Goal: Task Accomplishment & Management: Use online tool/utility

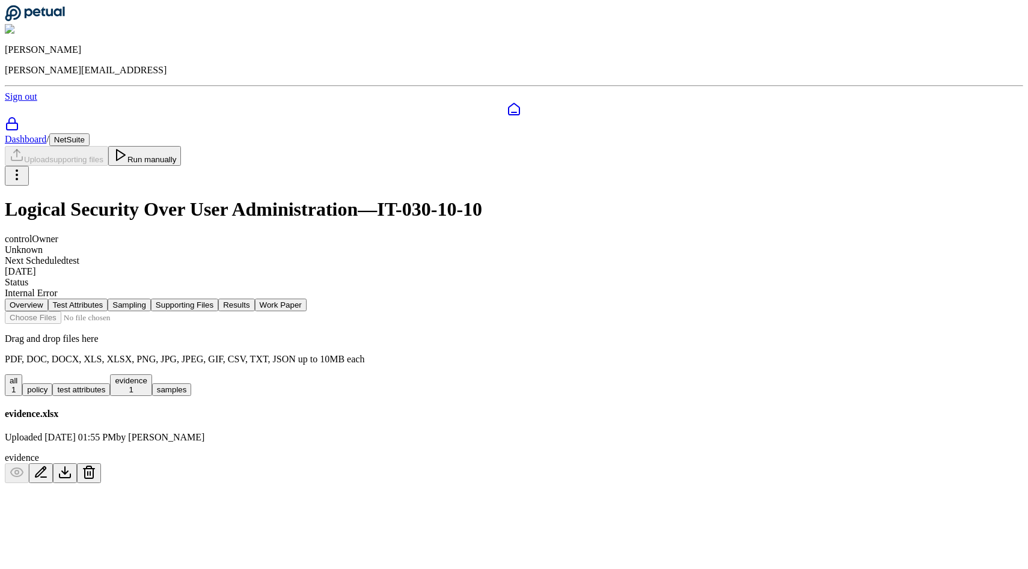
click at [141, 311] on input "file" at bounding box center [73, 317] width 137 height 13
click at [318, 299] on nav "Overview Test Attributes Sampling Supporting Files Results Work Paper" at bounding box center [514, 305] width 1019 height 13
click at [108, 299] on button "Test Attributes" at bounding box center [78, 305] width 60 height 13
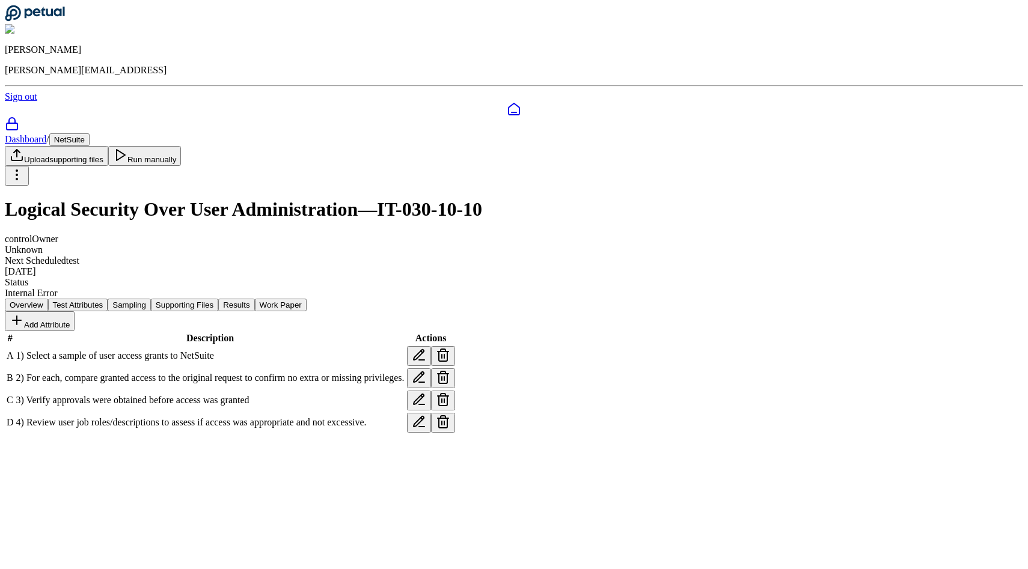
click at [151, 299] on button "Sampling" at bounding box center [129, 305] width 43 height 13
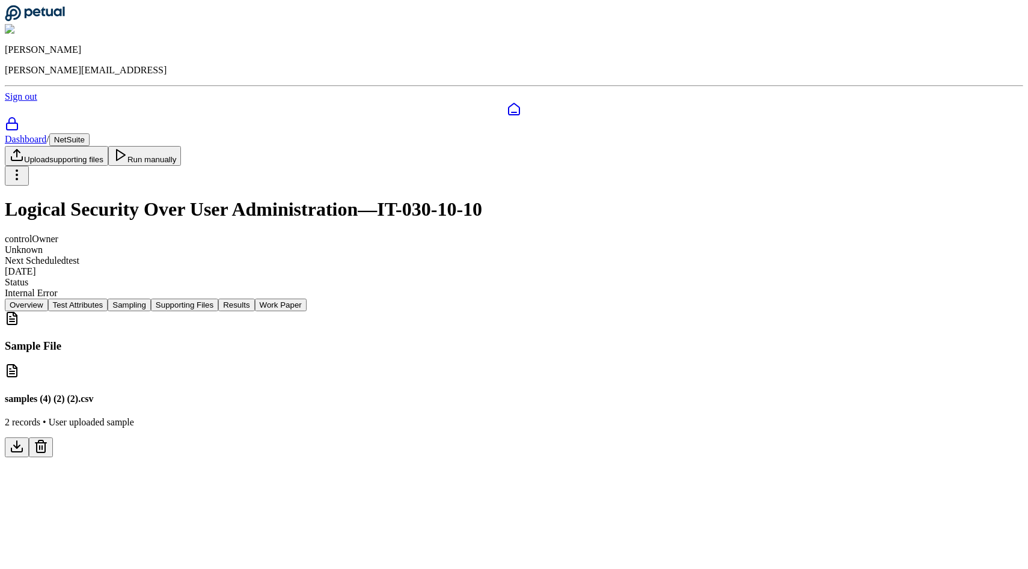
click at [315, 299] on nav "Overview Test Attributes Sampling Supporting Files Results Work Paper" at bounding box center [514, 305] width 1019 height 13
click at [108, 299] on button "Test Attributes" at bounding box center [78, 305] width 60 height 13
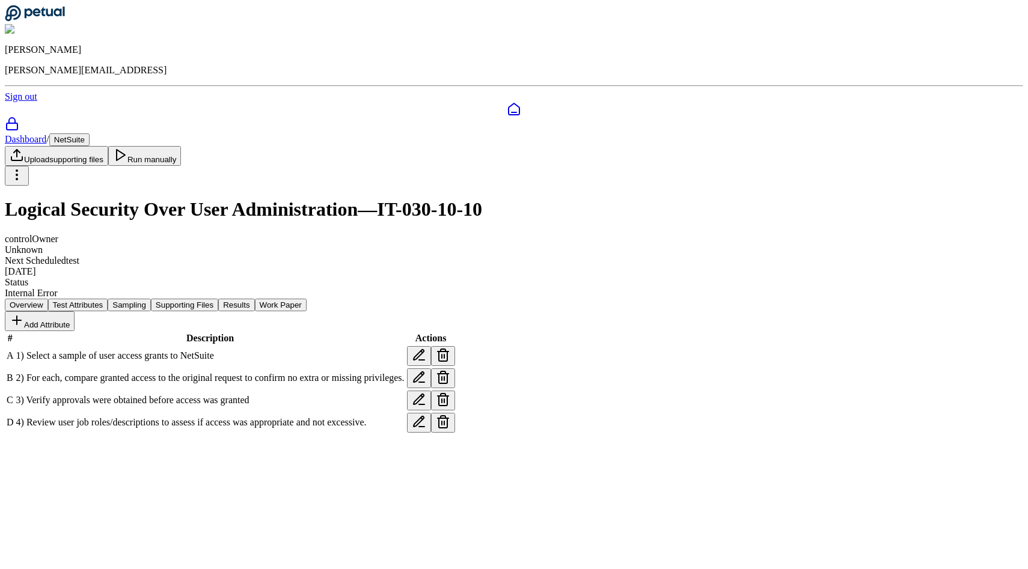
click at [450, 370] on icon at bounding box center [443, 377] width 14 height 14
click at [73, 525] on button "Delete" at bounding box center [56, 531] width 33 height 13
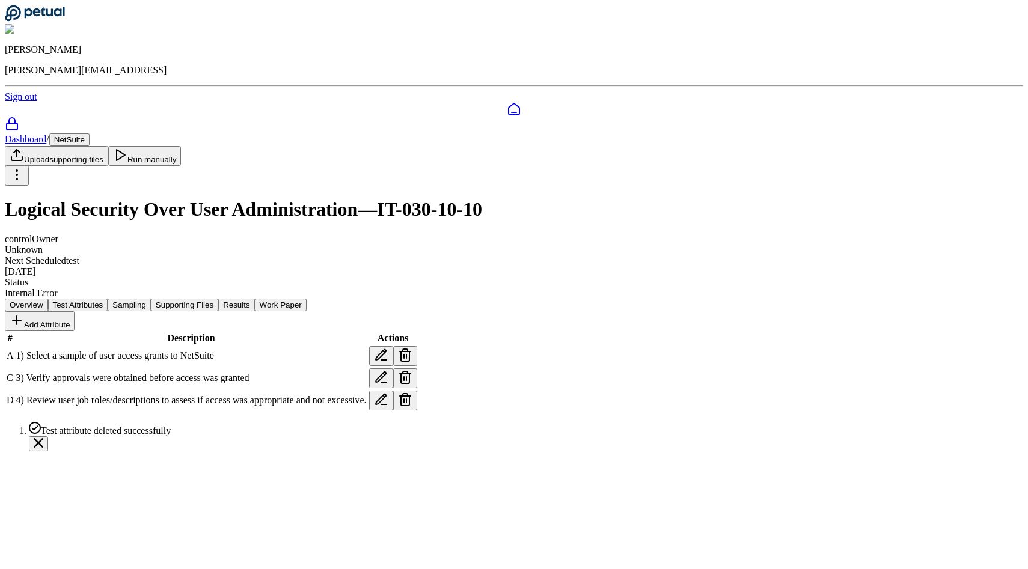
click at [417, 369] on button at bounding box center [405, 379] width 24 height 20
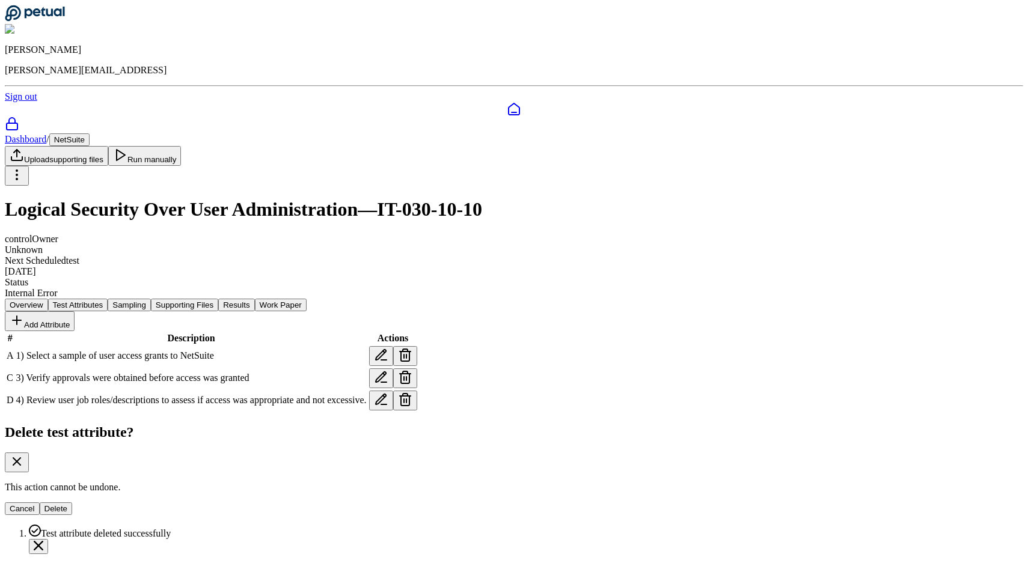
click at [73, 503] on button "Delete" at bounding box center [56, 509] width 33 height 13
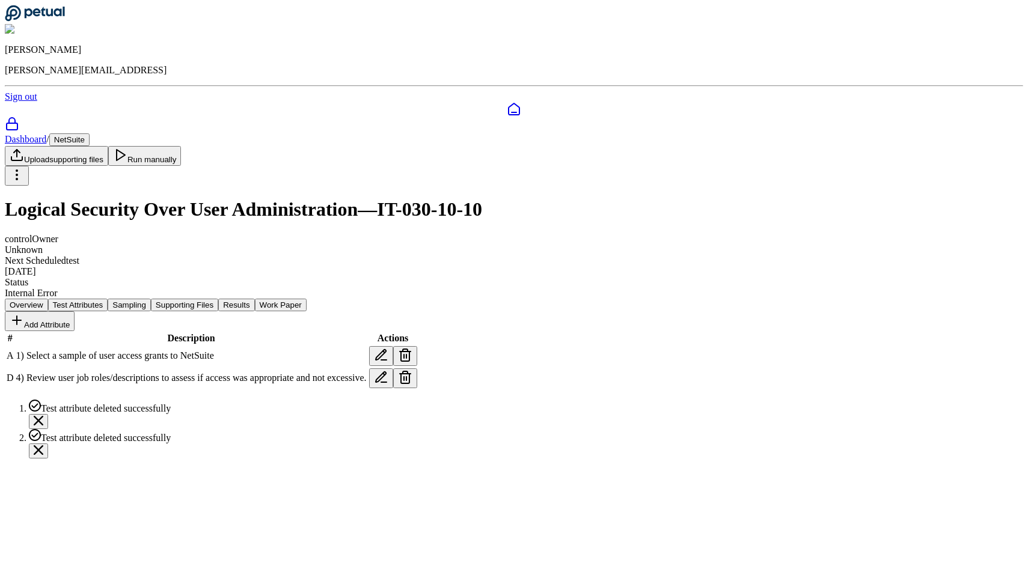
click at [413, 370] on icon at bounding box center [405, 377] width 14 height 14
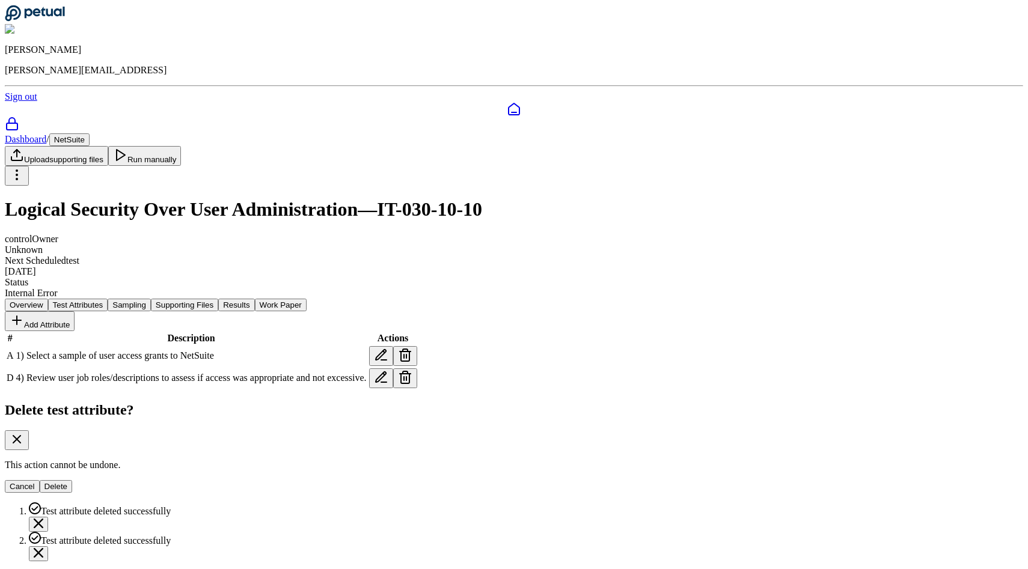
click at [73, 480] on button "Delete" at bounding box center [56, 486] width 33 height 13
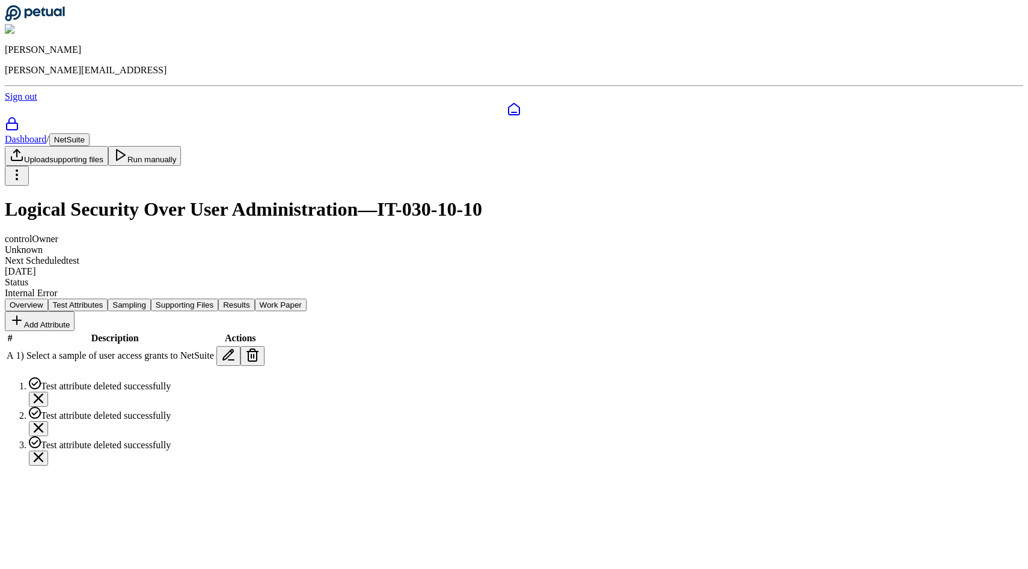
click at [75, 311] on button "Add Attribute" at bounding box center [40, 321] width 70 height 20
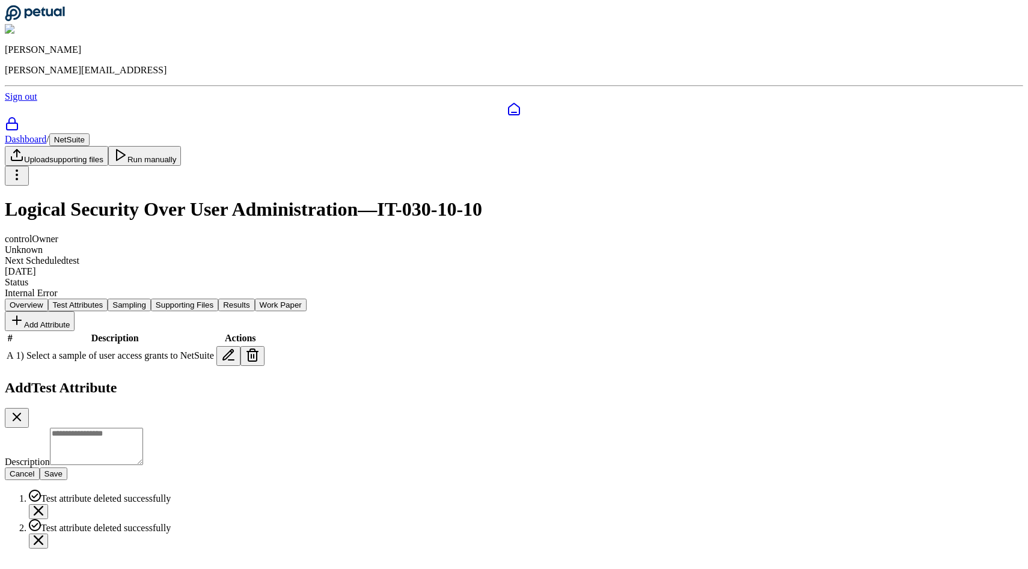
click at [143, 428] on textarea "Description" at bounding box center [96, 446] width 93 height 37
click at [24, 410] on icon at bounding box center [17, 417] width 14 height 14
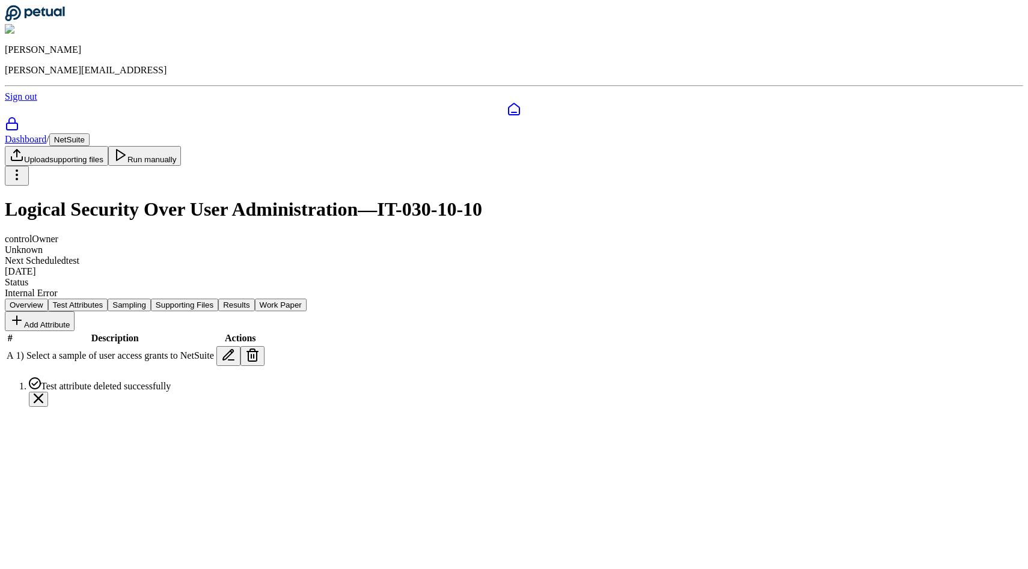
click at [151, 299] on button "Sampling" at bounding box center [129, 305] width 43 height 13
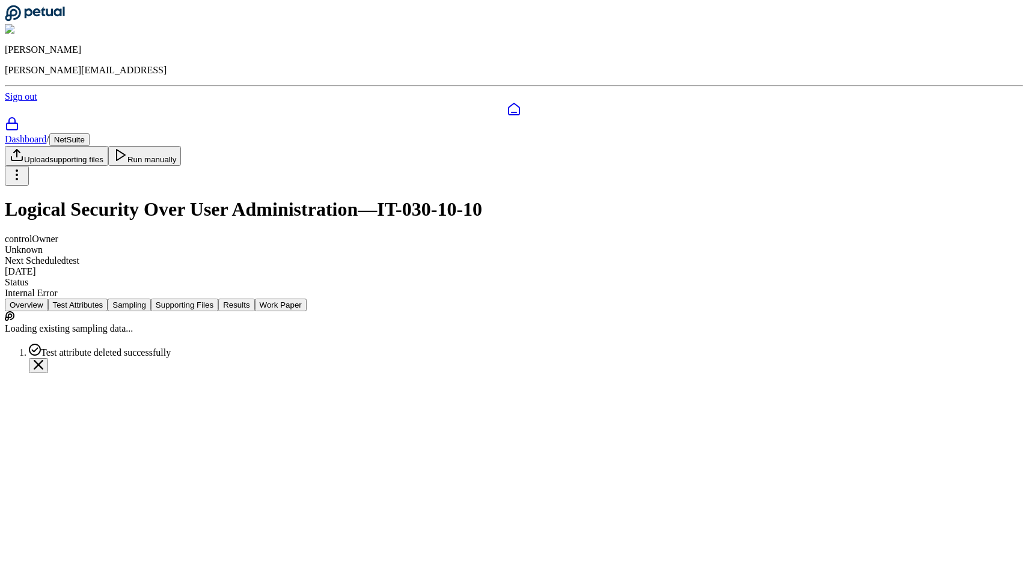
click at [218, 299] on button "Supporting Files" at bounding box center [184, 305] width 67 height 13
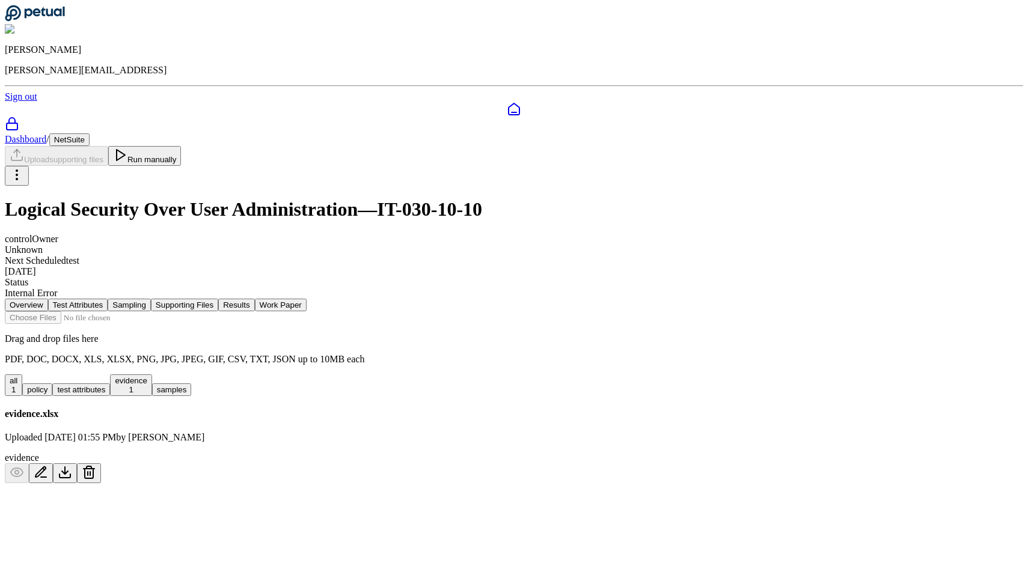
click at [803, 133] on div "Dashboard / NetSuite Upload supporting files Run manually" at bounding box center [514, 159] width 1019 height 52
click at [125, 150] on polygon at bounding box center [121, 155] width 8 height 11
click at [870, 508] on div "Failed to run control test. Please try again." at bounding box center [526, 500] width 995 height 14
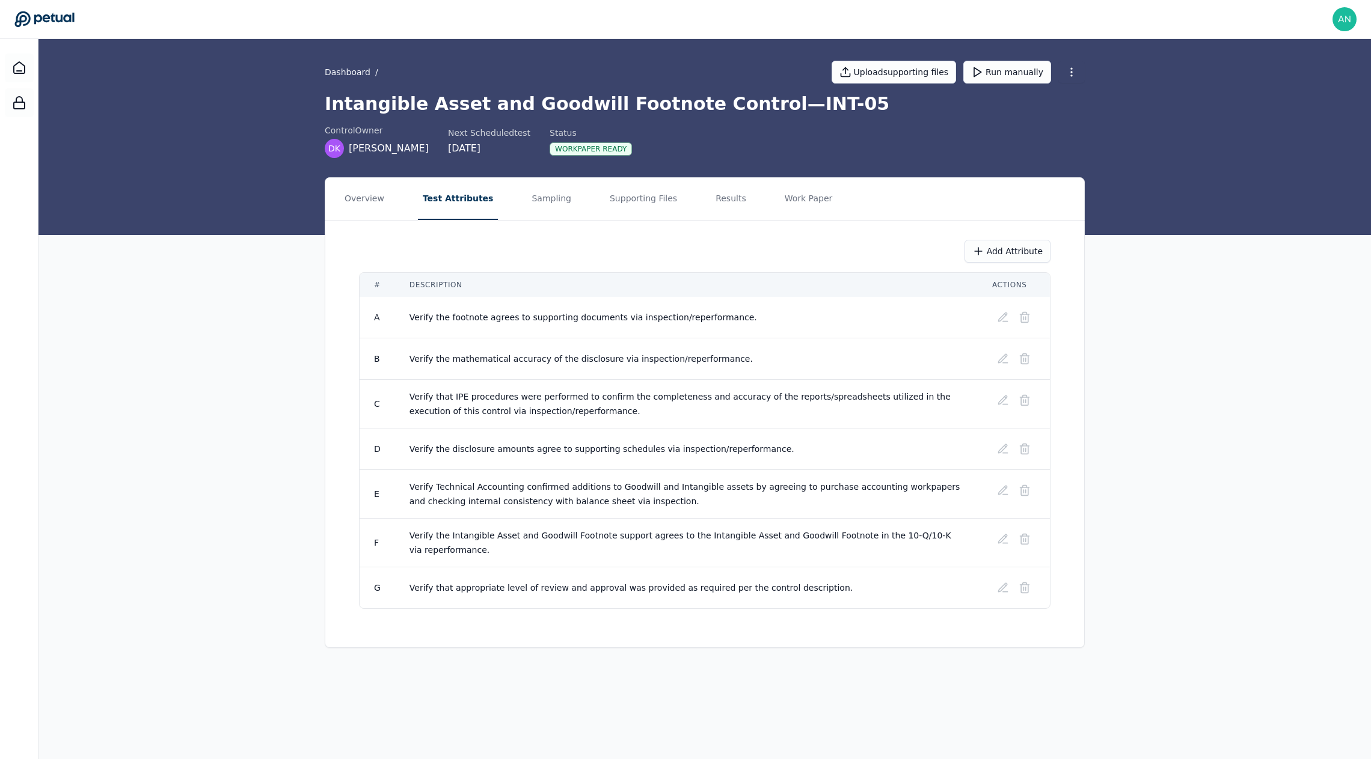
click at [1118, 373] on div "Overview Test Attributes Sampling Supporting Files Results Work Paper Add Attri…" at bounding box center [704, 412] width 1333 height 471
click at [1209, 275] on div "Overview Test Attributes Sampling Supporting Files Results Work Paper Add Attri…" at bounding box center [704, 412] width 1333 height 471
click at [527, 199] on button "Sampling" at bounding box center [551, 199] width 49 height 42
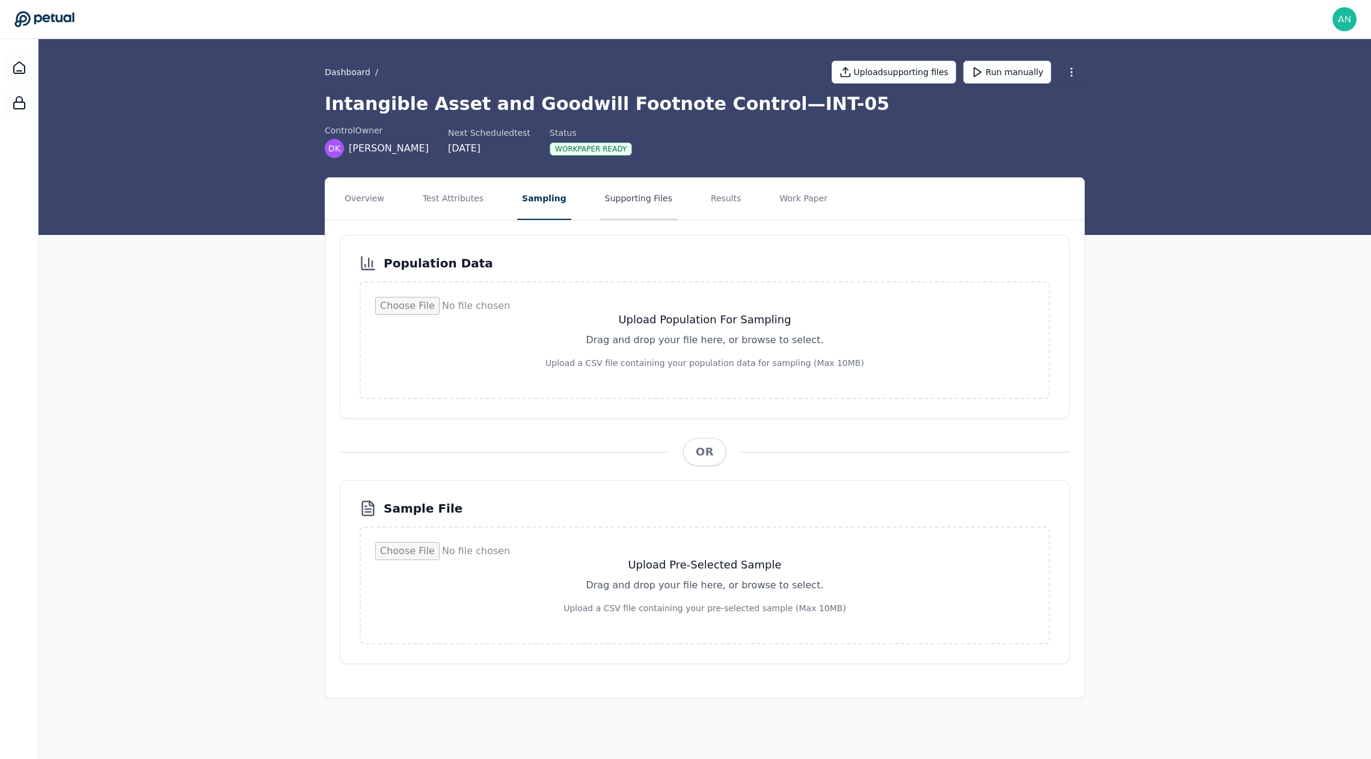
click at [622, 215] on button "Supporting Files" at bounding box center [638, 199] width 77 height 42
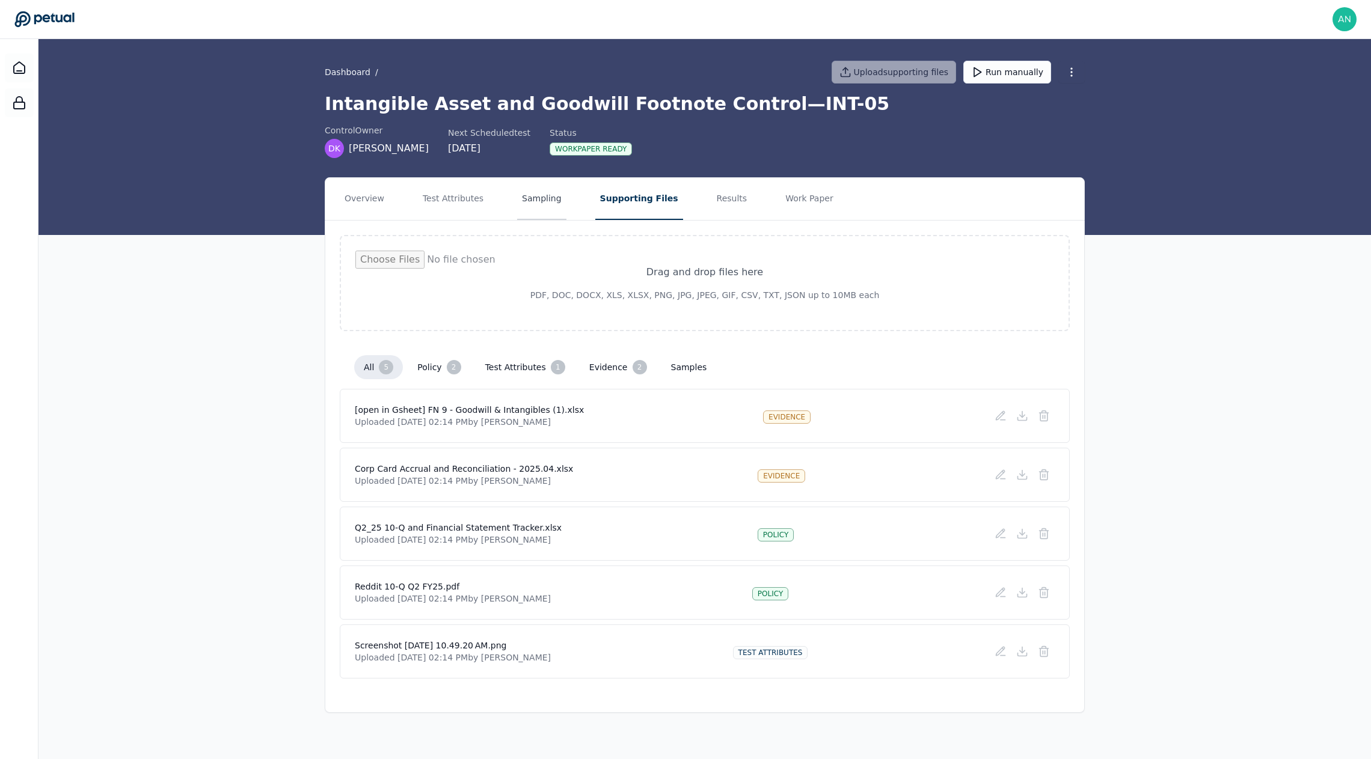
click at [526, 195] on button "Sampling" at bounding box center [541, 199] width 49 height 42
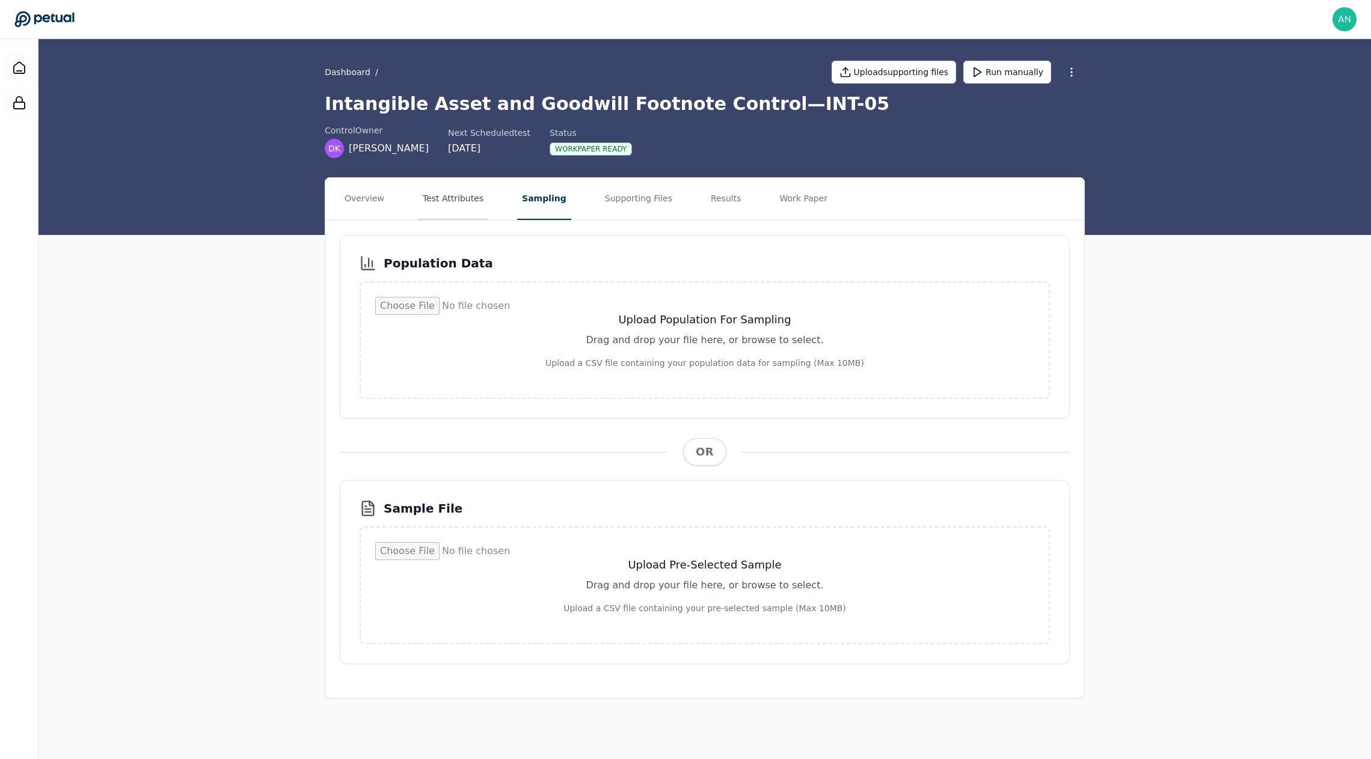
click at [467, 206] on button "Test Attributes" at bounding box center [453, 199] width 70 height 42
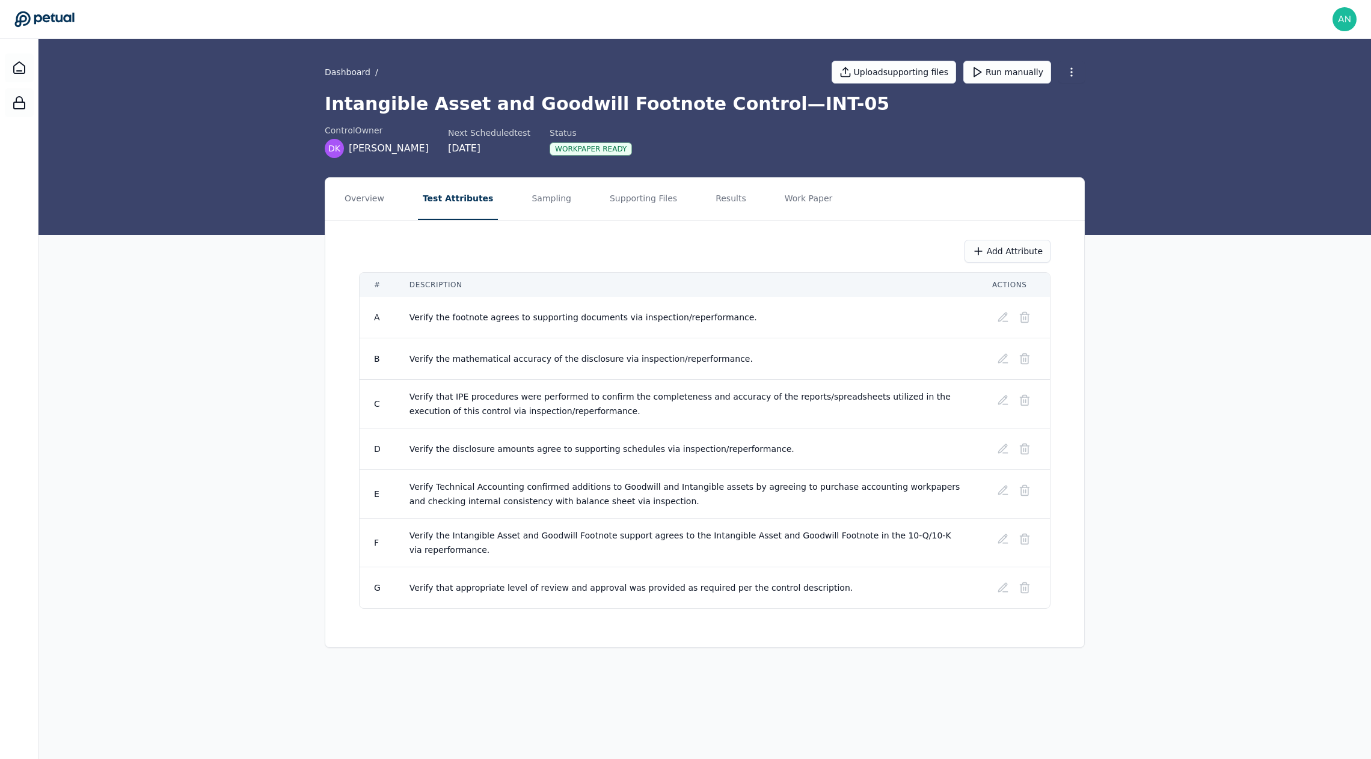
click at [566, 223] on div "Add Attribute # Description Actions A Verify the footnote agrees to supporting …" at bounding box center [704, 425] width 759 height 408
click at [561, 204] on nav "Overview Test Attributes Sampling Supporting Files Results Work Paper" at bounding box center [704, 199] width 759 height 42
click at [566, 204] on nav "Overview Test Attributes Sampling Supporting Files Results Work Paper" at bounding box center [704, 199] width 759 height 42
click at [554, 204] on button "Sampling" at bounding box center [551, 199] width 49 height 42
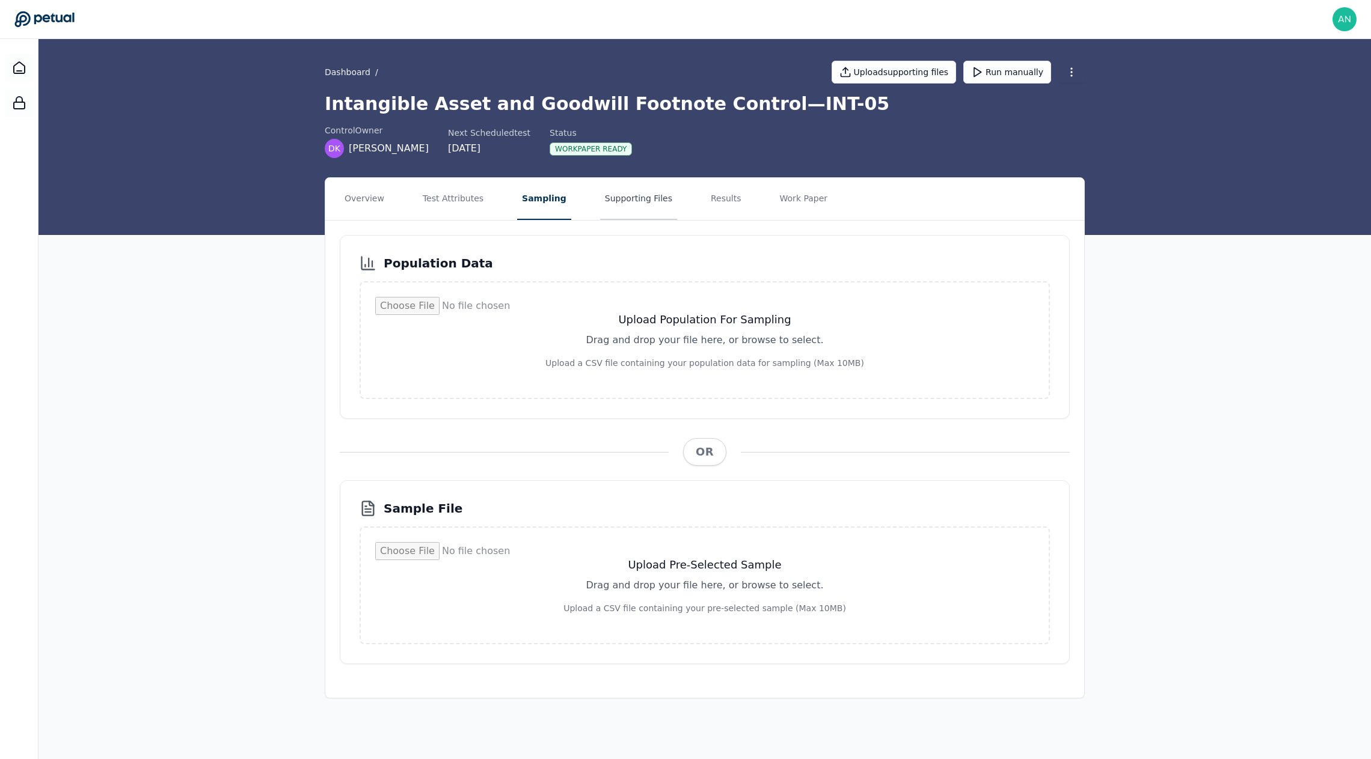
click at [603, 204] on button "Supporting Files" at bounding box center [638, 199] width 77 height 42
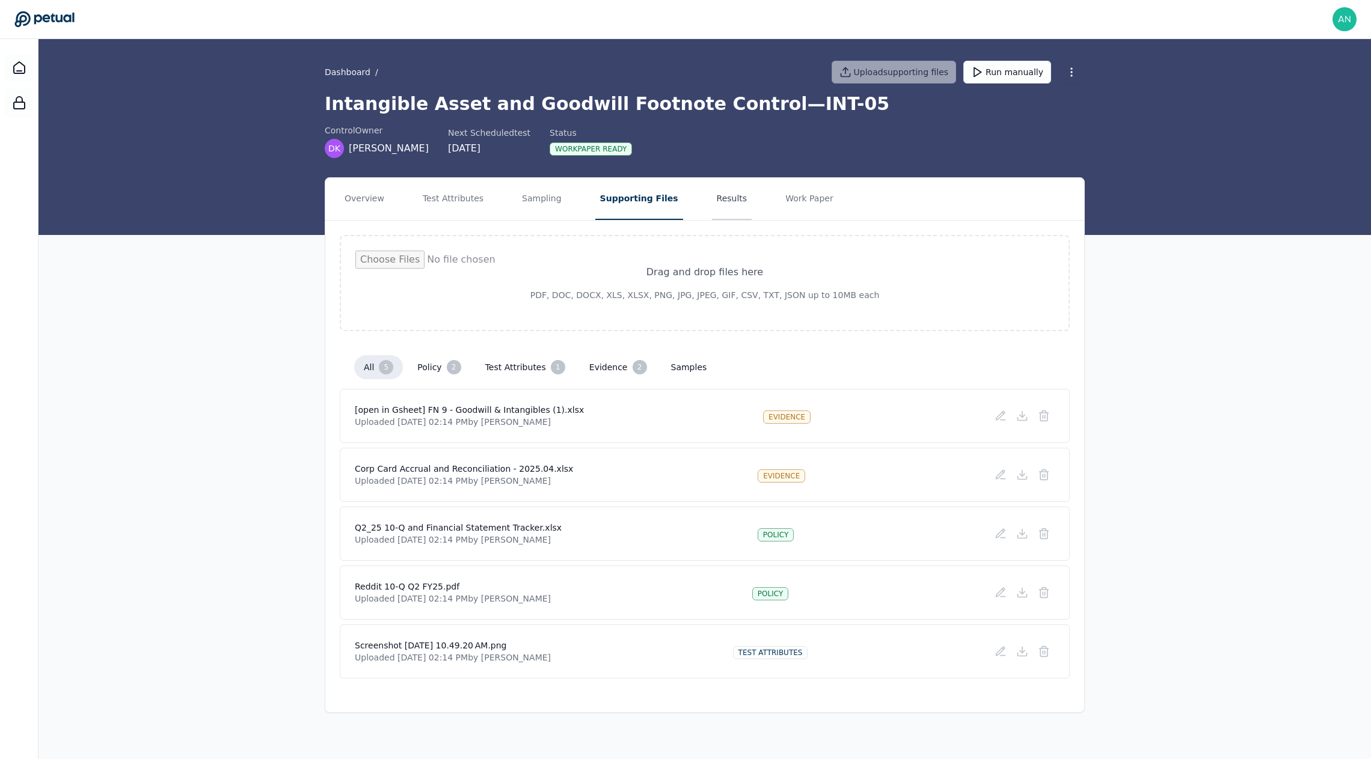
click at [712, 210] on button "Results" at bounding box center [732, 199] width 40 height 42
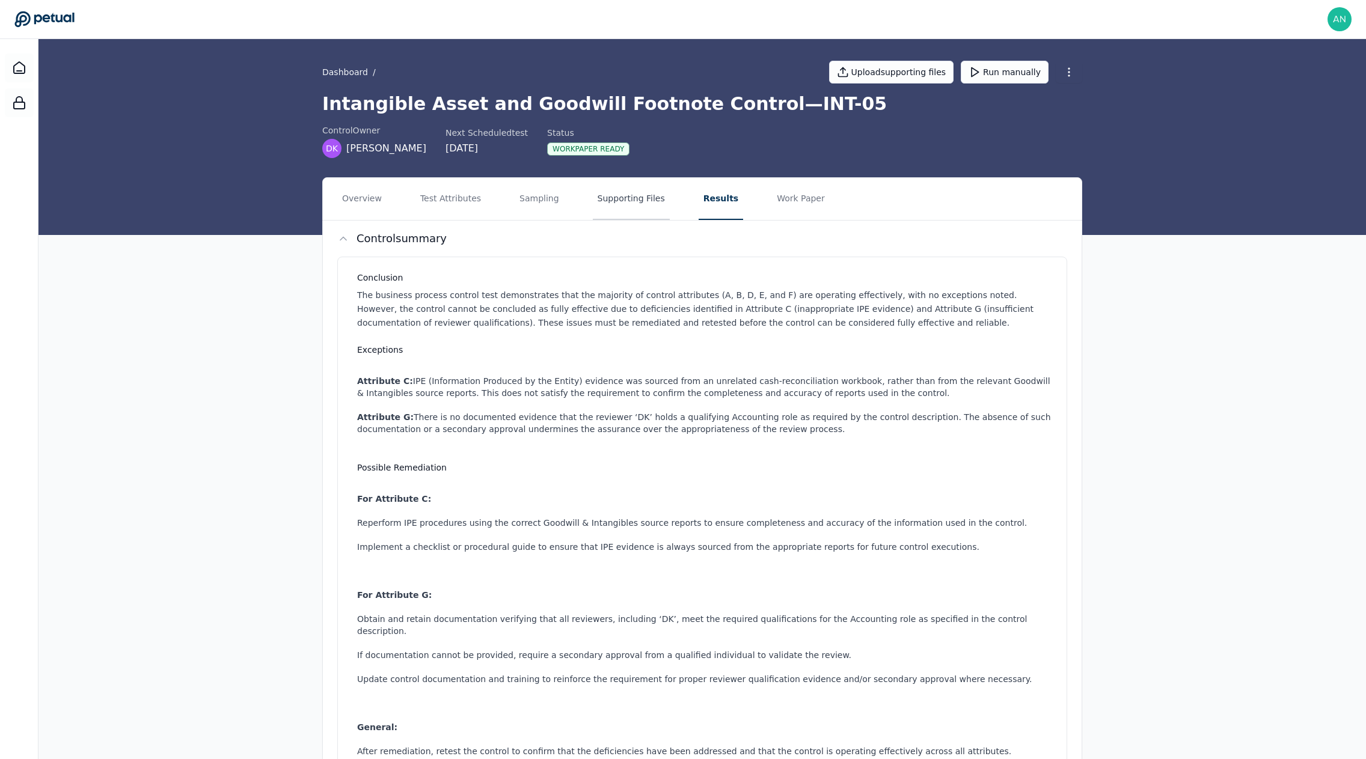
click at [654, 206] on button "Supporting Files" at bounding box center [631, 199] width 77 height 42
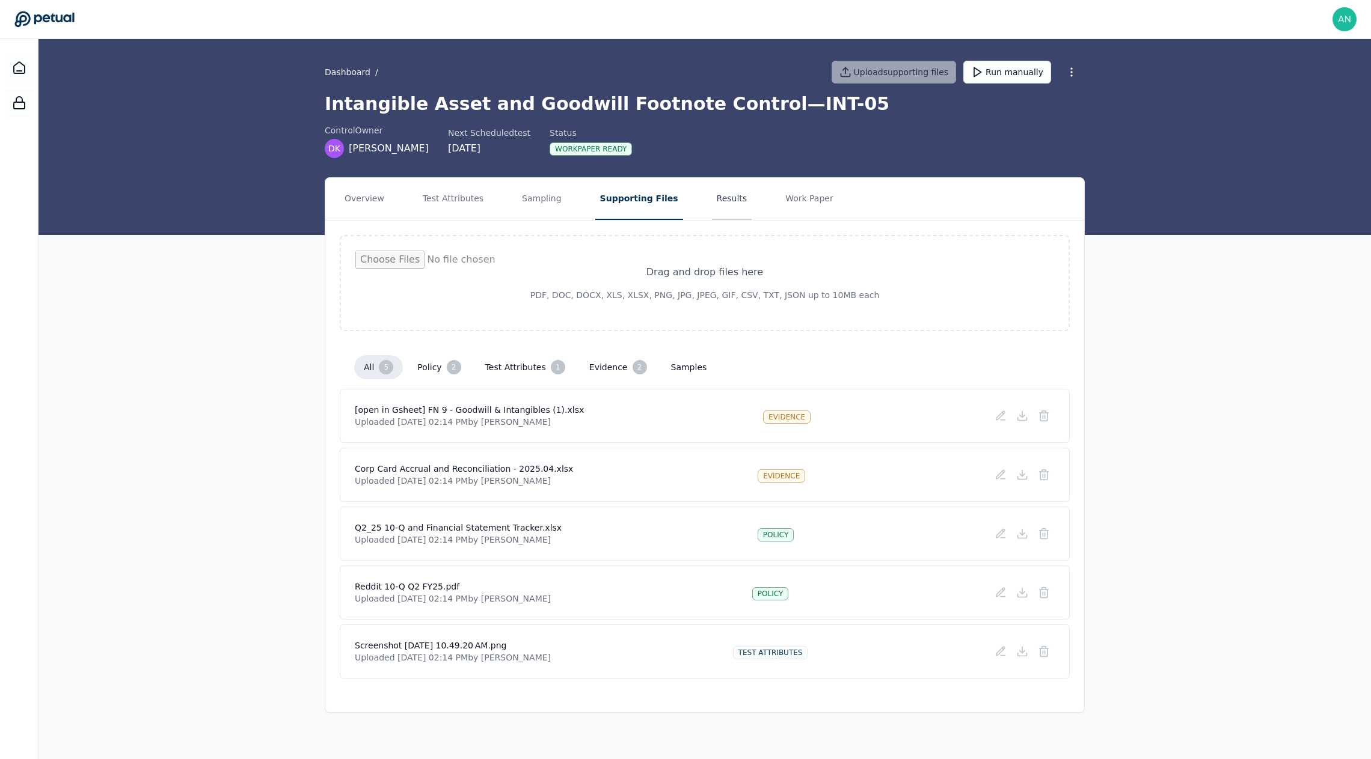
click at [722, 186] on button "Results" at bounding box center [732, 199] width 40 height 42
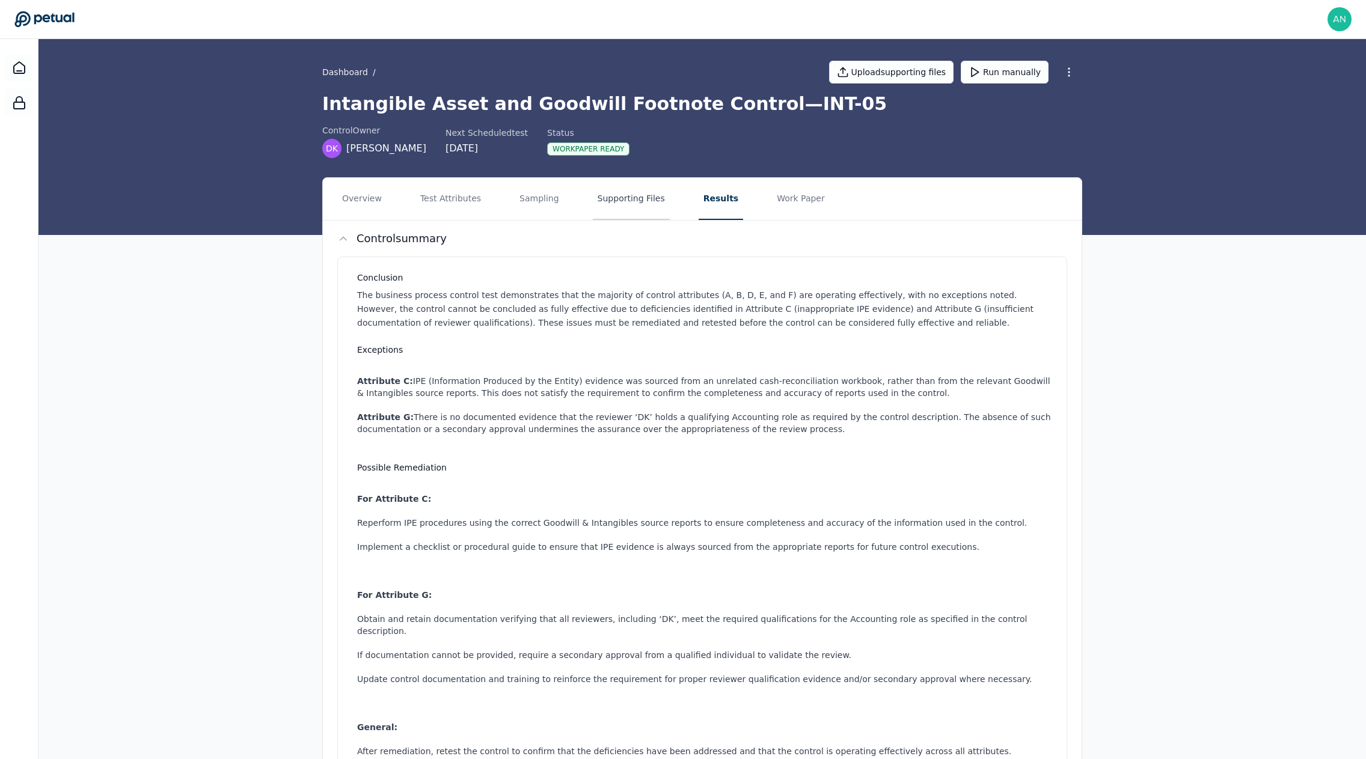
click at [634, 212] on button "Supporting Files" at bounding box center [631, 199] width 77 height 42
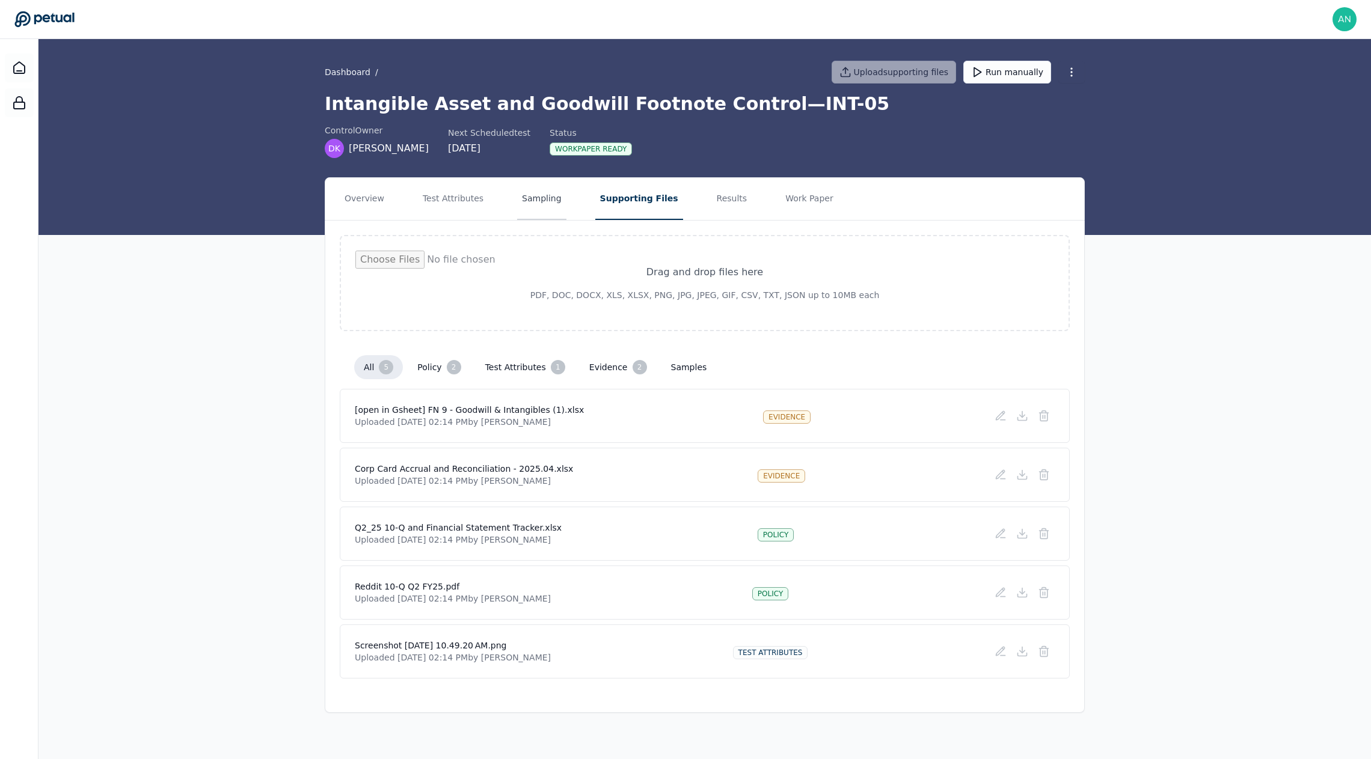
click at [544, 205] on button "Sampling" at bounding box center [541, 199] width 49 height 42
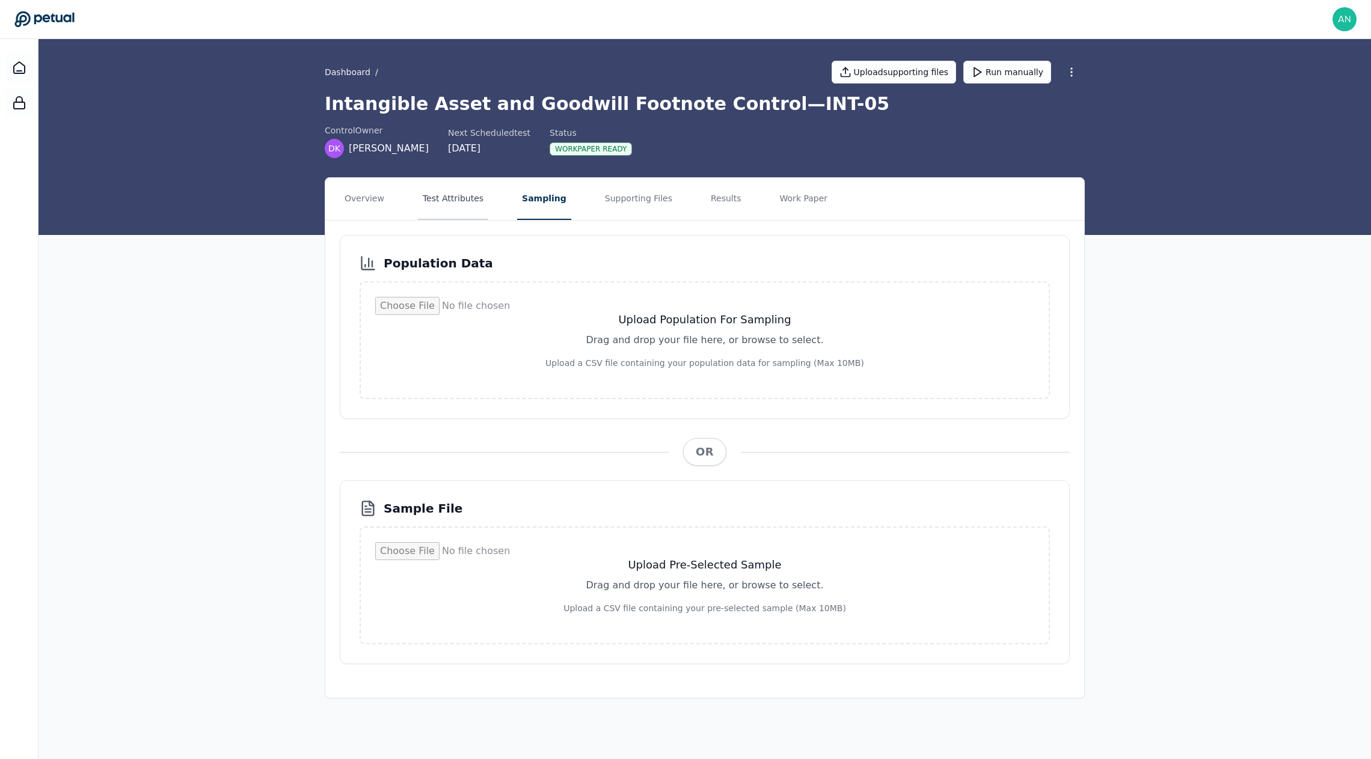
click at [475, 206] on button "Test Attributes" at bounding box center [453, 199] width 70 height 42
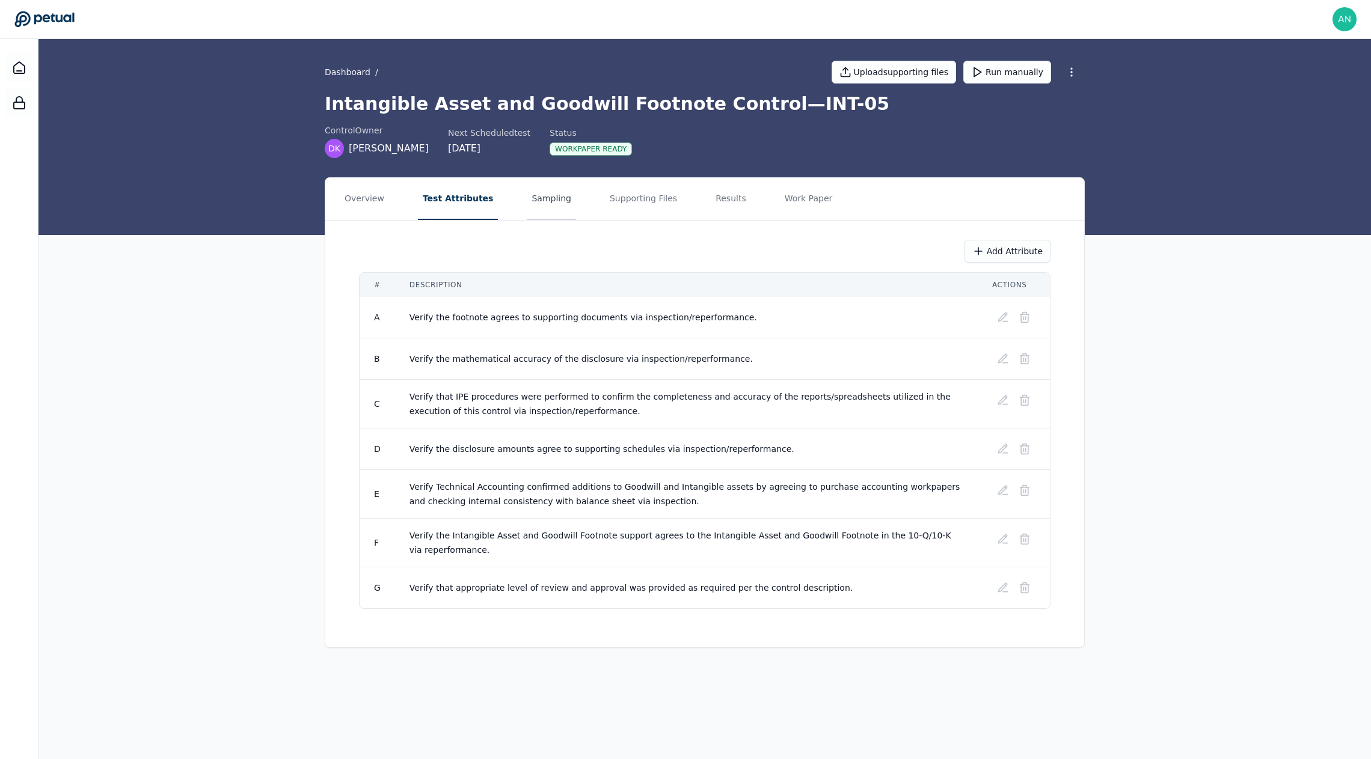
click at [527, 206] on button "Sampling" at bounding box center [551, 199] width 49 height 42
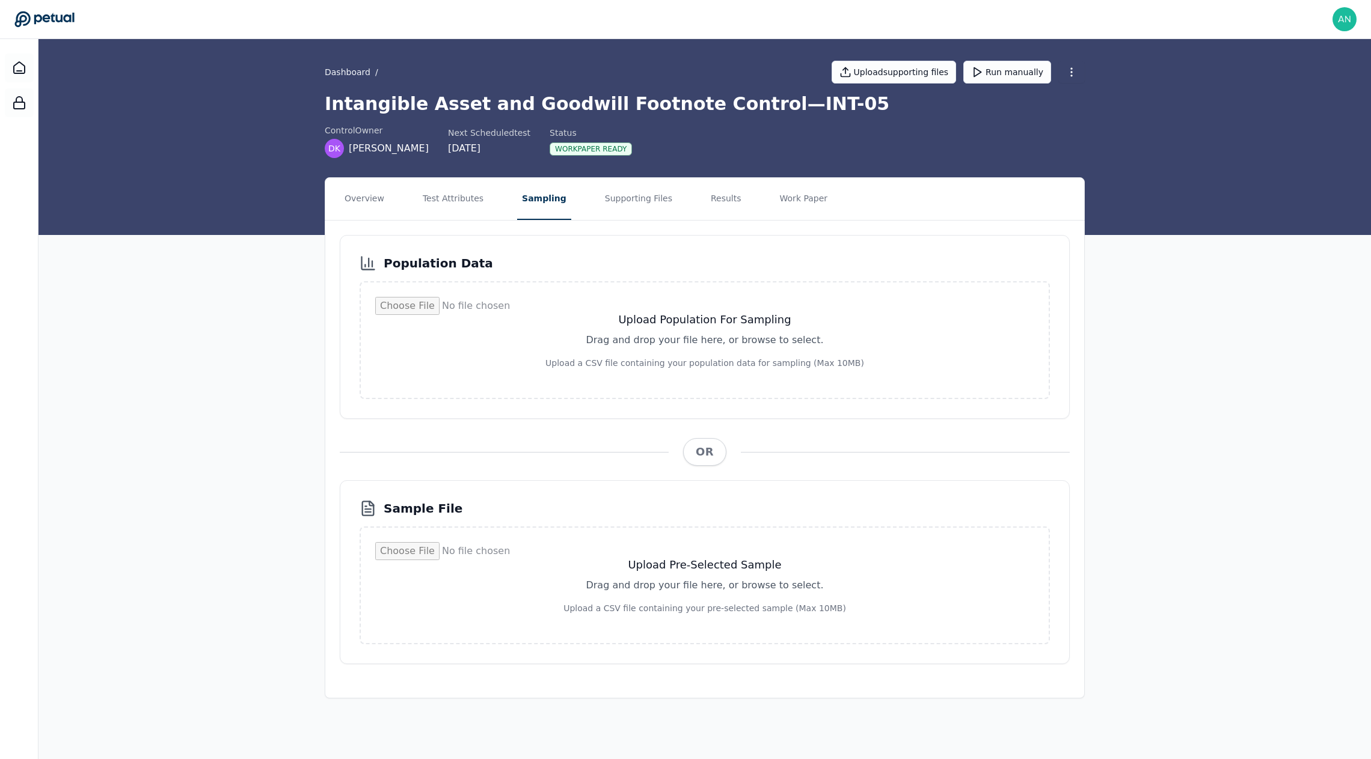
click at [607, 223] on div "Population Data Upload Population For Sampling Drag and drop your file here, or…" at bounding box center [704, 450] width 759 height 458
click at [637, 197] on button "Supporting Files" at bounding box center [638, 199] width 77 height 42
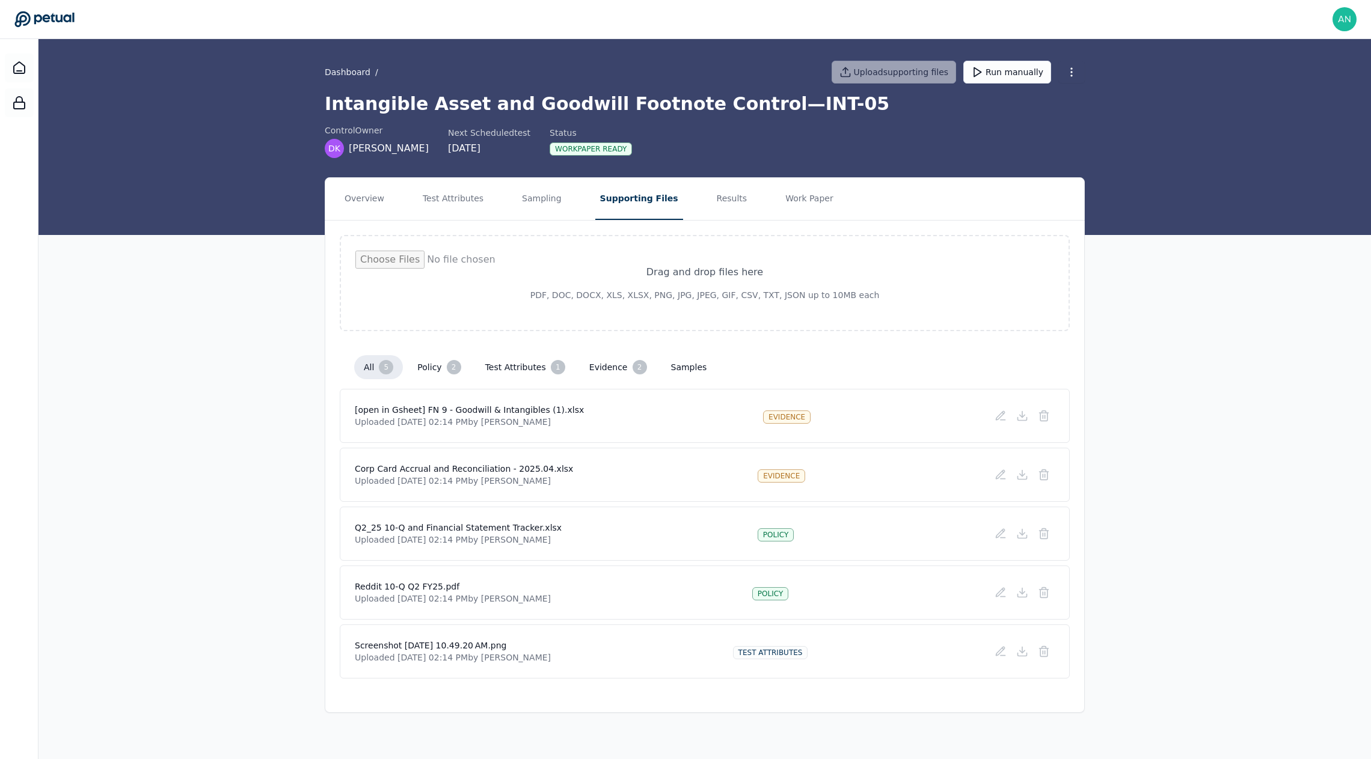
click at [438, 633] on div "Screenshot [DATE] 10.49.20 AM.png Uploaded [DATE] 02:14 PM by [PERSON_NAME] tes…" at bounding box center [705, 652] width 730 height 54
click at [452, 640] on h4 "Screenshot [DATE] 10.49.20 AM.png" at bounding box center [453, 646] width 196 height 12
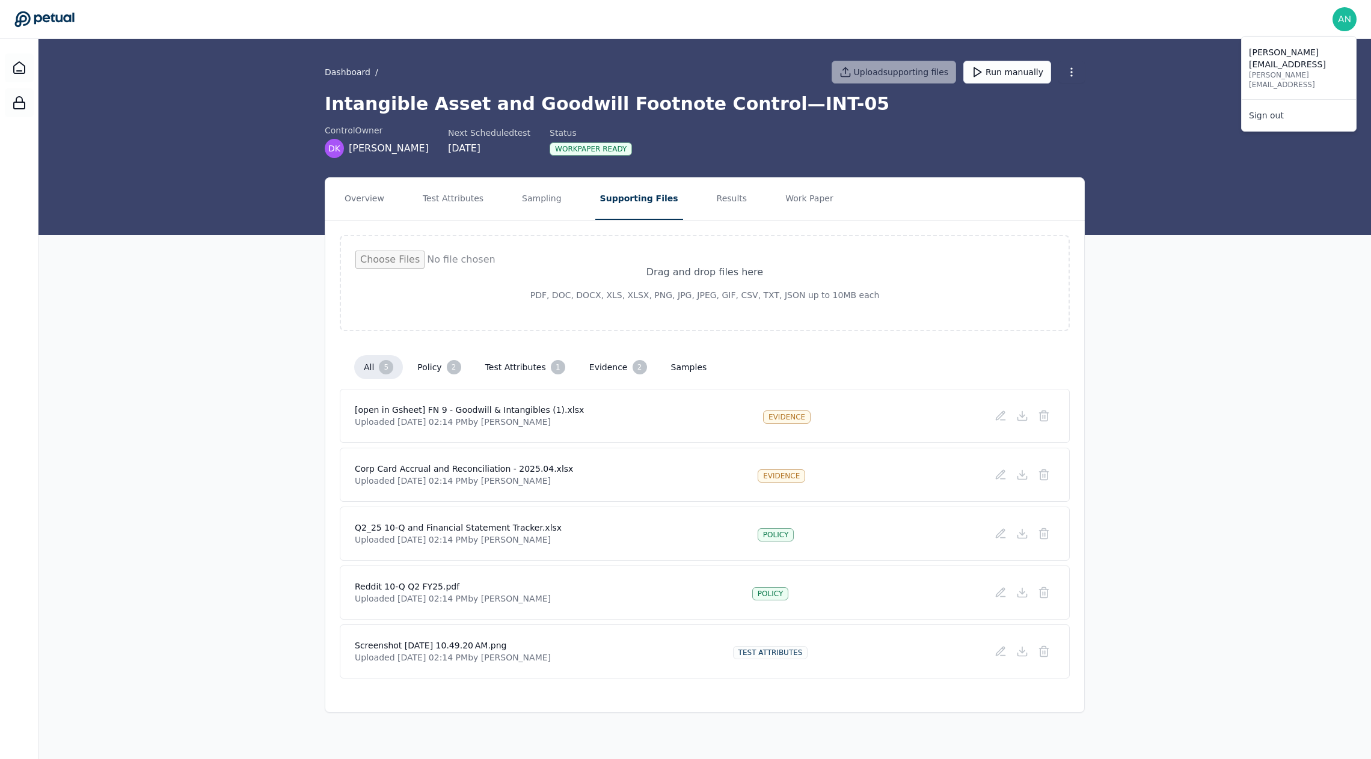
click at [1340, 29] on img at bounding box center [1345, 19] width 24 height 24
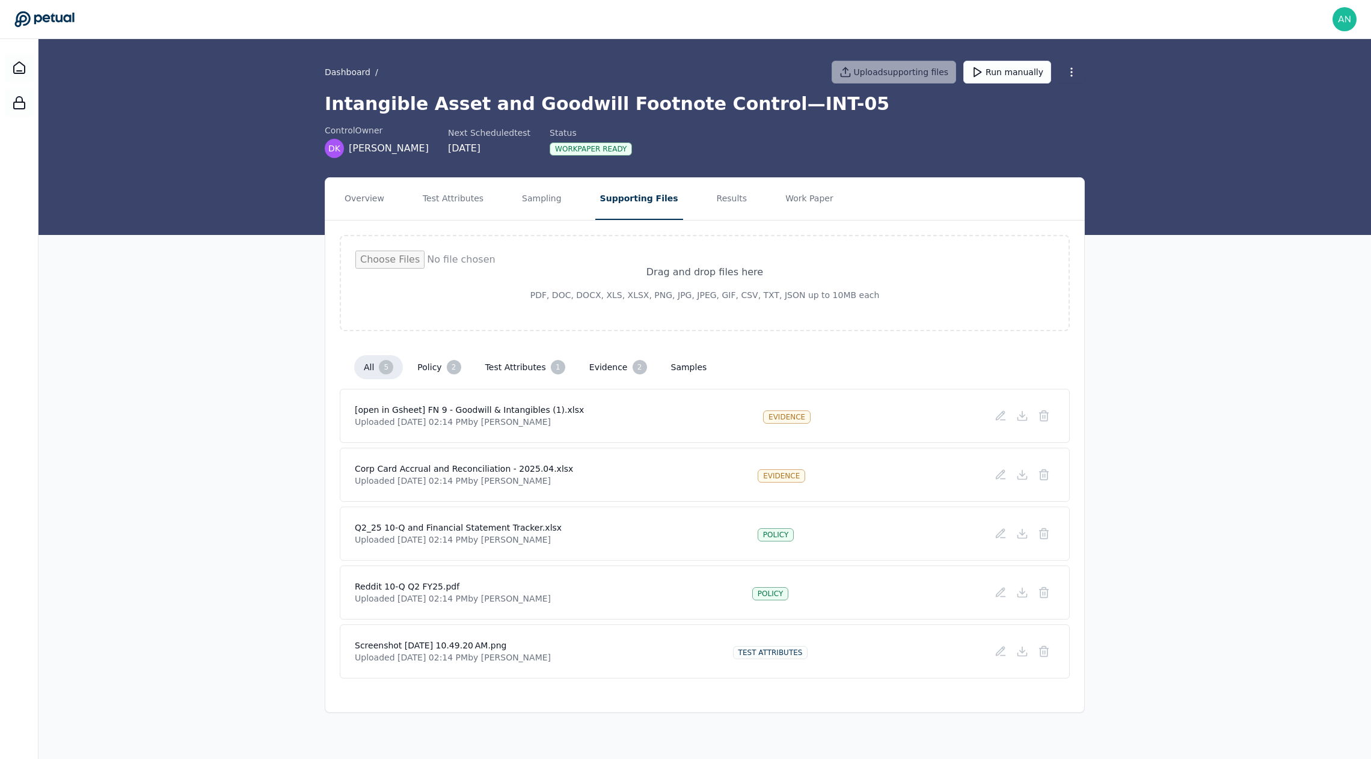
click at [1146, 205] on div "Overview Test Attributes Sampling Supporting Files Results Work Paper Drag and …" at bounding box center [704, 445] width 1333 height 536
click at [467, 198] on button "Test Attributes" at bounding box center [453, 199] width 70 height 42
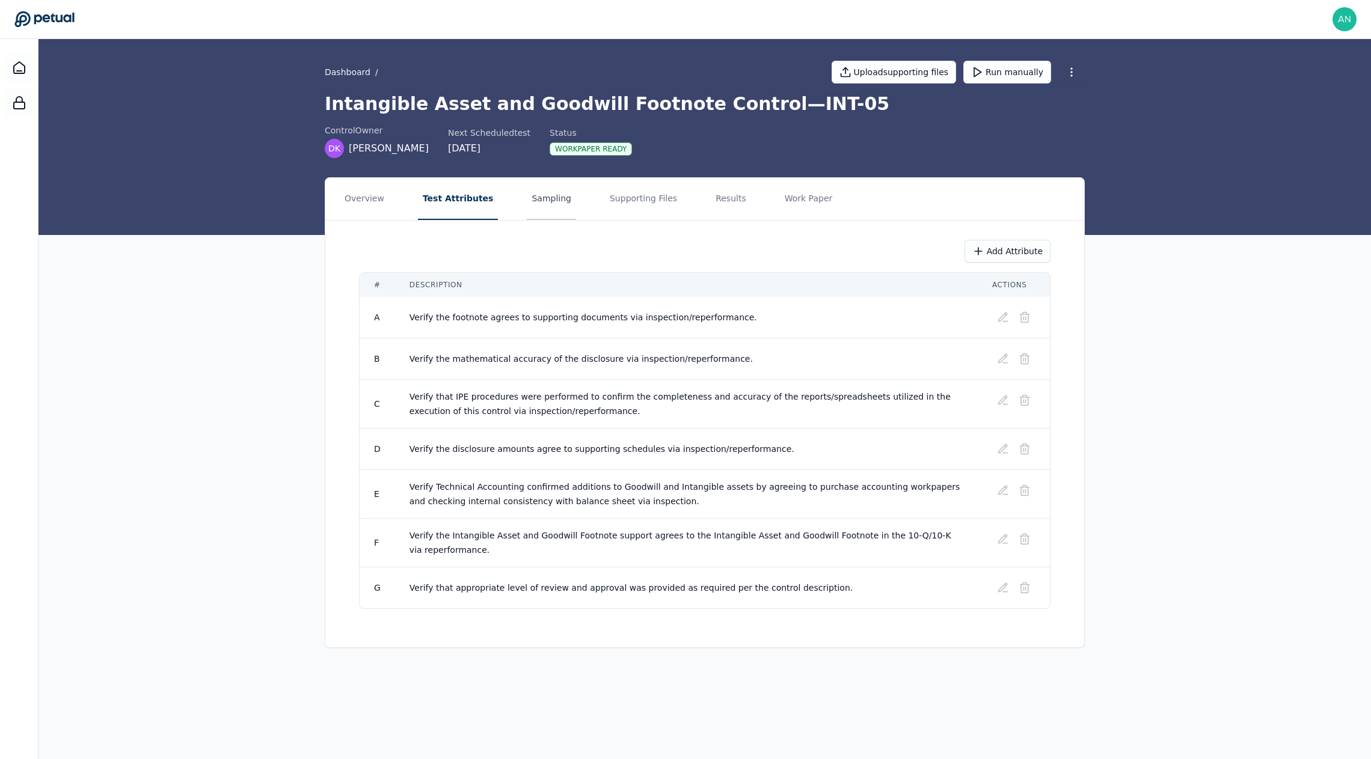
click at [541, 198] on button "Sampling" at bounding box center [551, 199] width 49 height 42
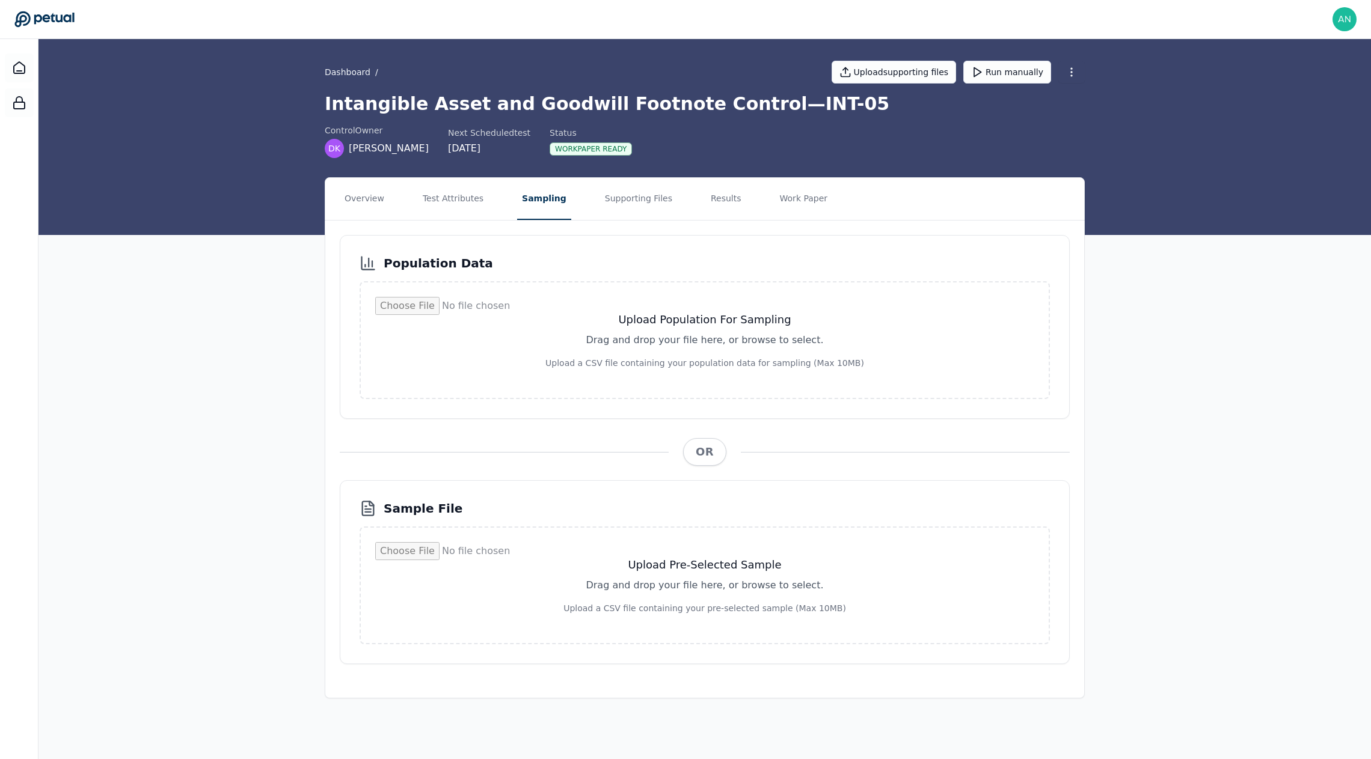
click at [339, 198] on nav "Overview Test Attributes Sampling Supporting Files Results Work Paper" at bounding box center [704, 199] width 759 height 42
click at [375, 198] on button "Overview" at bounding box center [364, 199] width 49 height 42
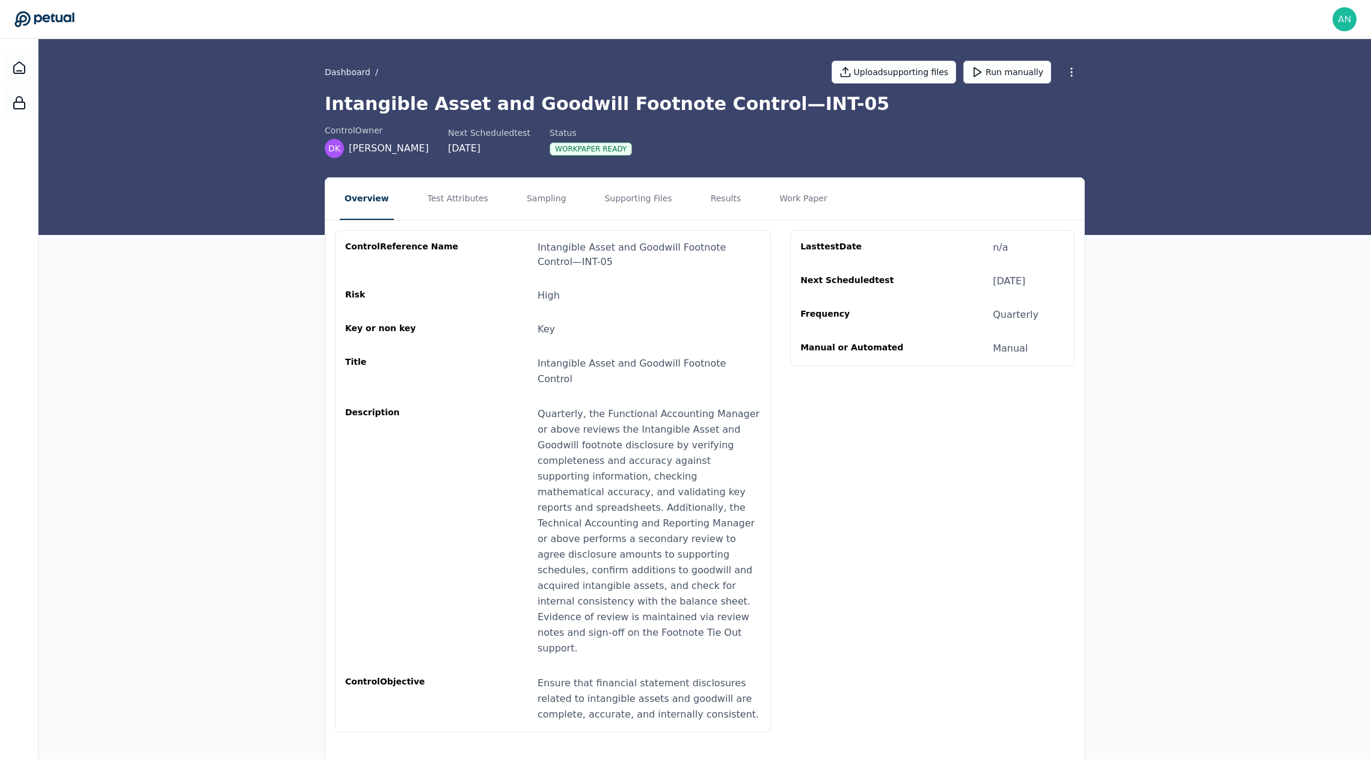
click at [554, 255] on div "Intangible Asset and Goodwill Footnote Control — INT-05" at bounding box center [649, 255] width 223 height 29
click at [539, 268] on div "Intangible Asset and Goodwill Footnote Control — INT-05" at bounding box center [649, 255] width 223 height 29
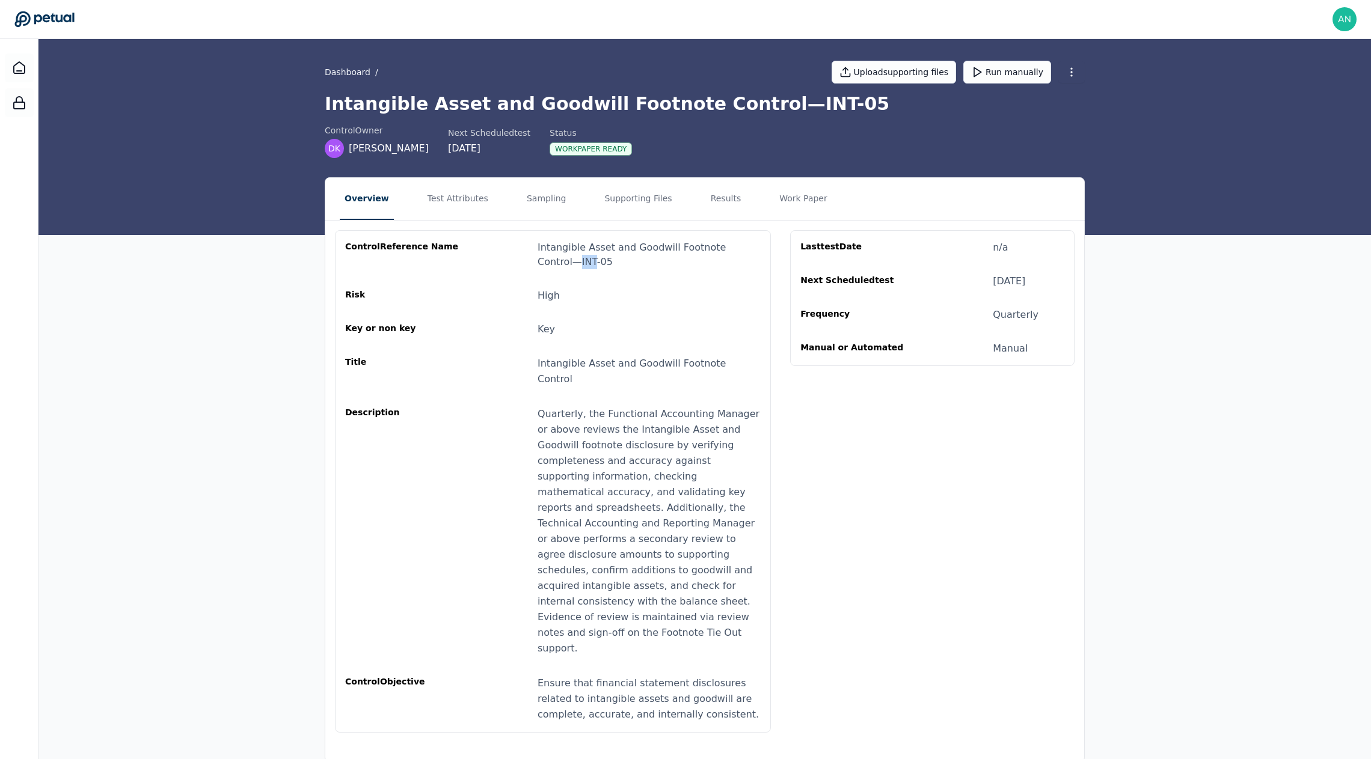
click at [545, 268] on div "Intangible Asset and Goodwill Footnote Control — INT-05" at bounding box center [649, 255] width 223 height 29
click at [549, 268] on div "Intangible Asset and Goodwill Footnote Control — INT-05" at bounding box center [649, 255] width 223 height 29
click at [515, 369] on div "Title Intangible Asset and Goodwill Footnote Control" at bounding box center [553, 371] width 416 height 31
